Goal: Find contact information: Find contact information

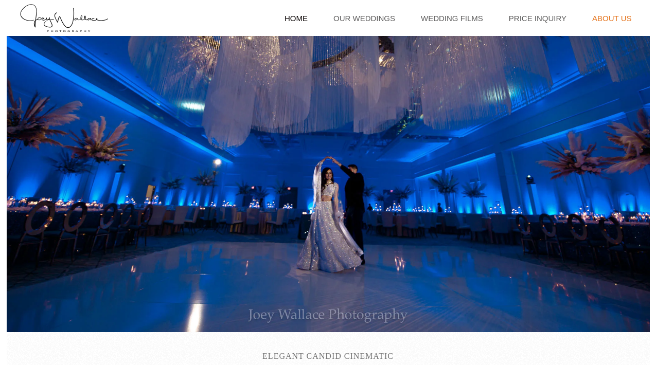
click at [610, 19] on link "About Us" at bounding box center [611, 18] width 49 height 36
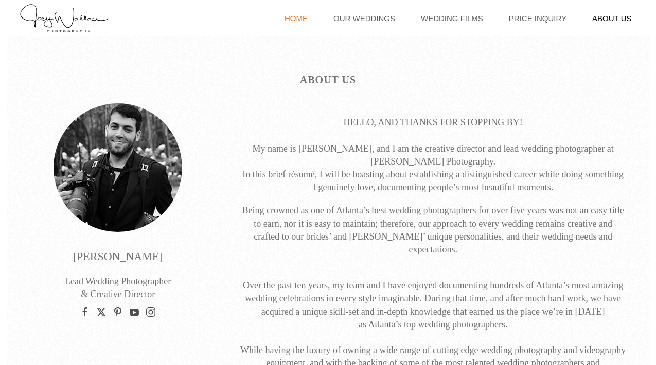
click at [334, 16] on ul "Home Our Weddings Wedding Films Price Inquiry About Us" at bounding box center [459, 18] width 358 height 36
click at [532, 22] on link "Price Inquiry" at bounding box center [538, 18] width 68 height 36
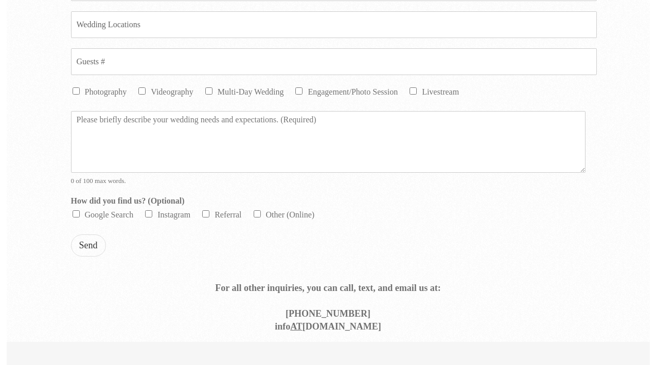
scroll to position [648, 0]
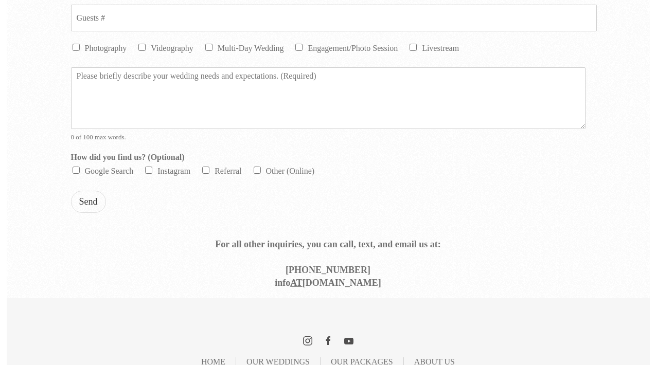
drag, startPoint x: 255, startPoint y: 283, endPoint x: 467, endPoint y: 278, distance: 211.6
click at [468, 278] on p "For all other inquiries, you can call, text, and email us at: [PHONE_NUMBER] in…" at bounding box center [328, 257] width 386 height 65
copy strong "info AT [DOMAIN_NAME]"
